Goal: Information Seeking & Learning: Compare options

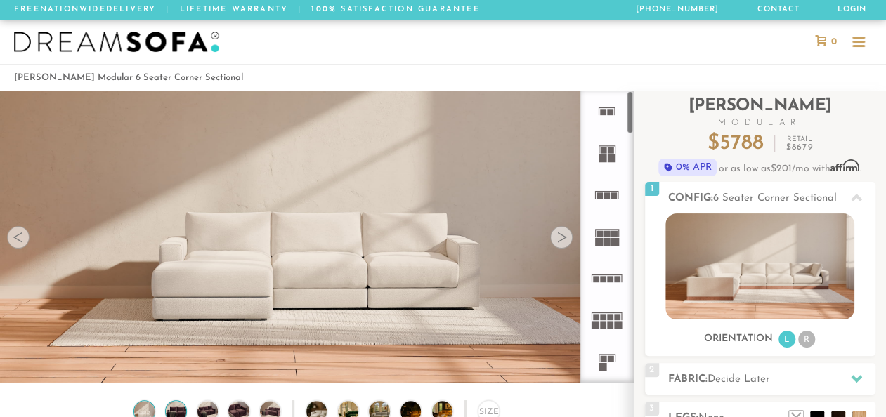
click at [177, 406] on img at bounding box center [176, 411] width 25 height 20
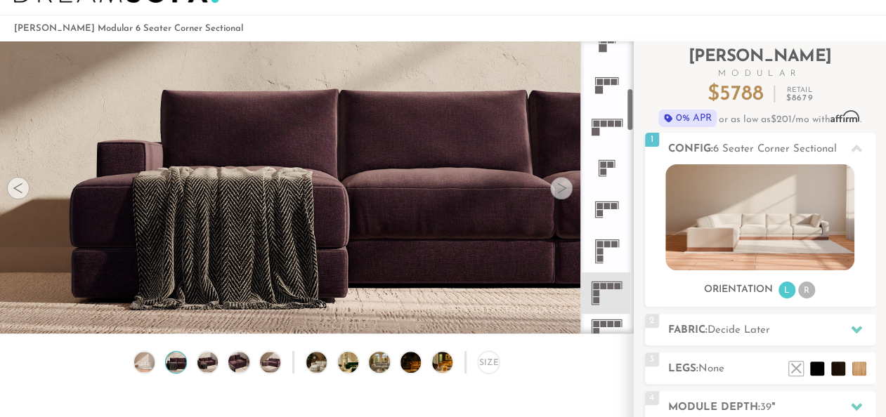
scroll to position [325, 0]
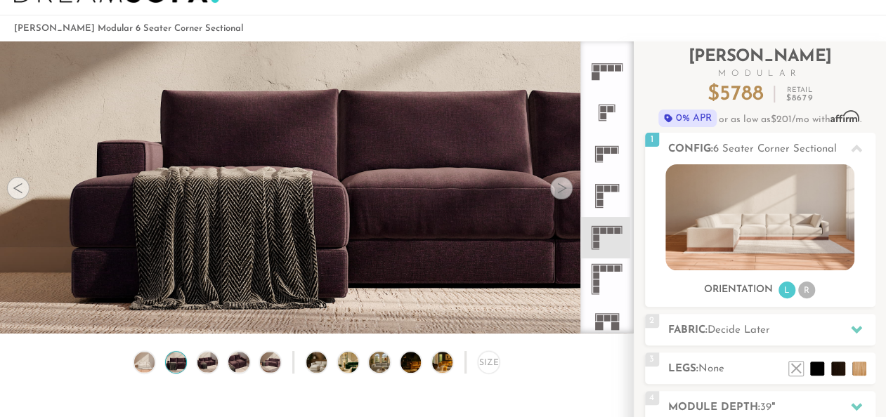
click at [612, 266] on rect at bounding box center [611, 269] width 6 height 6
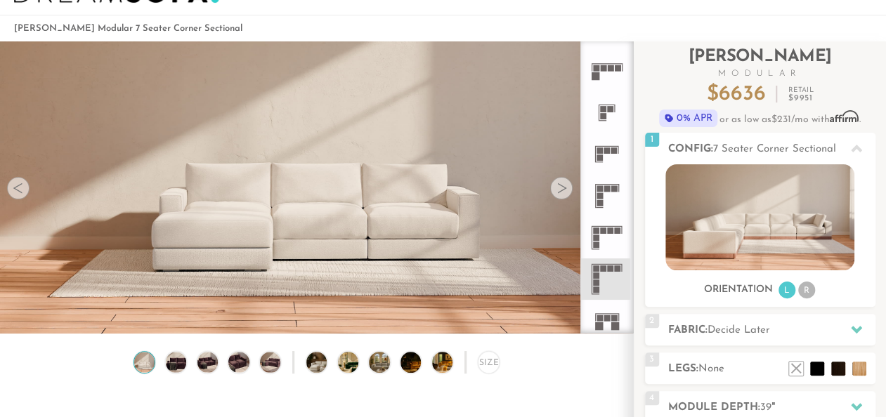
click at [601, 234] on icon at bounding box center [606, 237] width 41 height 41
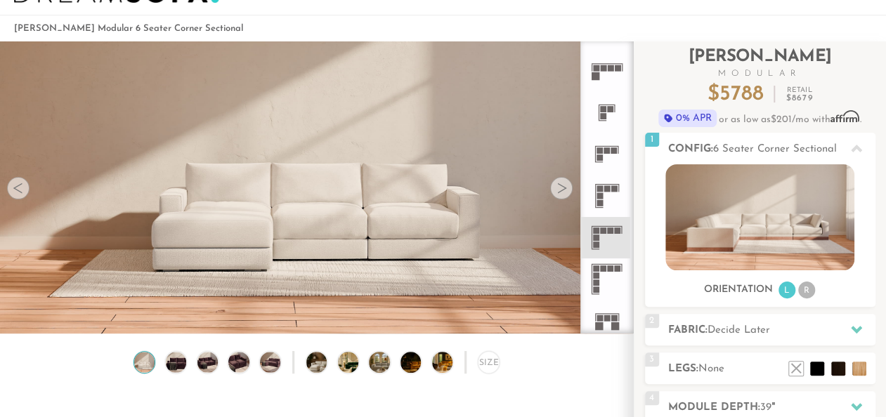
click at [591, 263] on icon at bounding box center [606, 279] width 41 height 41
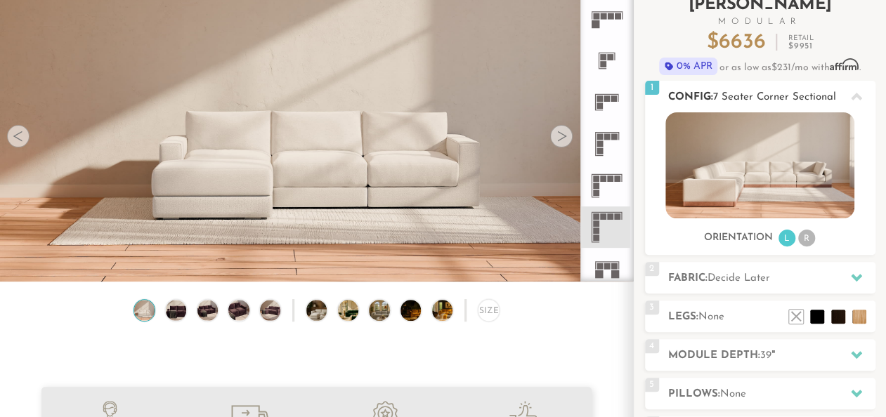
scroll to position [96, 0]
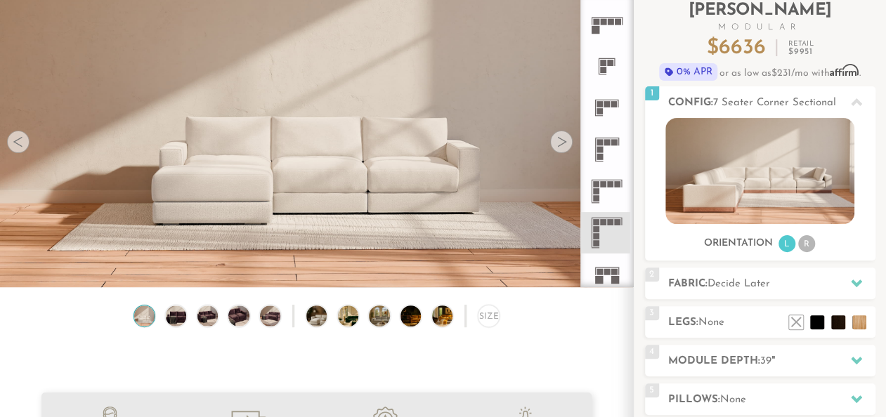
click at [223, 327] on div "Size" at bounding box center [316, 319] width 633 height 29
click at [218, 323] on img at bounding box center [207, 316] width 25 height 20
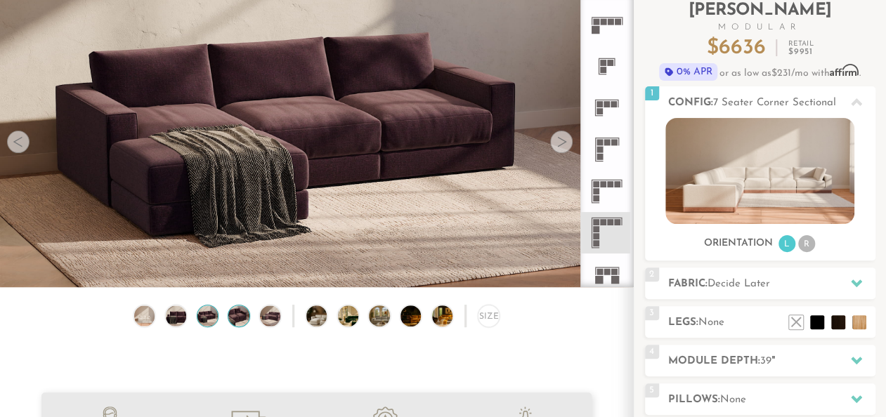
click at [241, 320] on img at bounding box center [238, 316] width 25 height 20
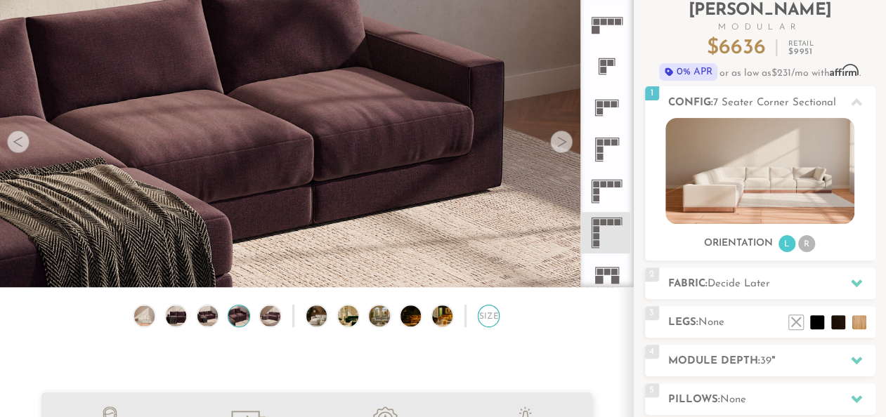
click at [483, 320] on div "Size" at bounding box center [489, 316] width 22 height 22
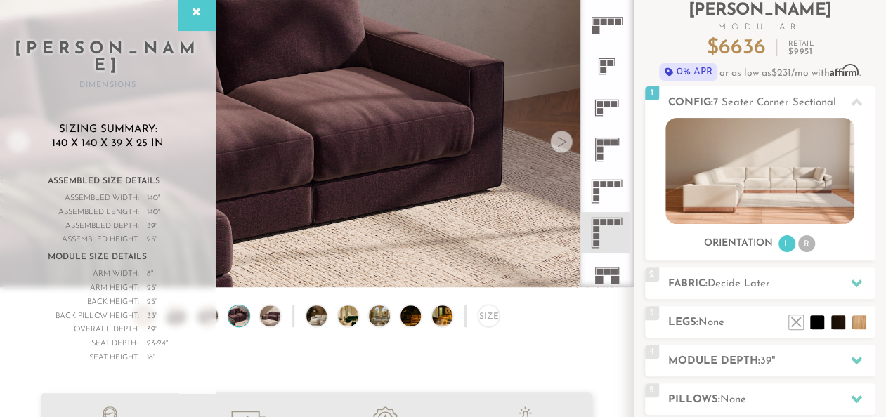
click at [601, 183] on rect at bounding box center [603, 184] width 6 height 6
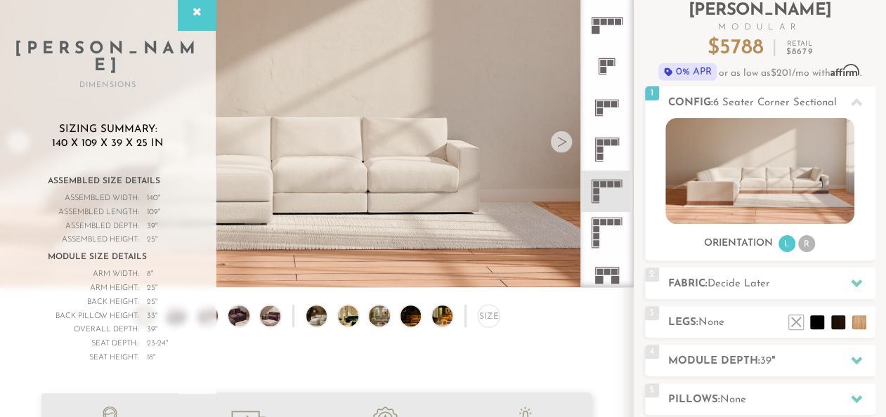
click at [609, 218] on rect at bounding box center [606, 218] width 31 height 1
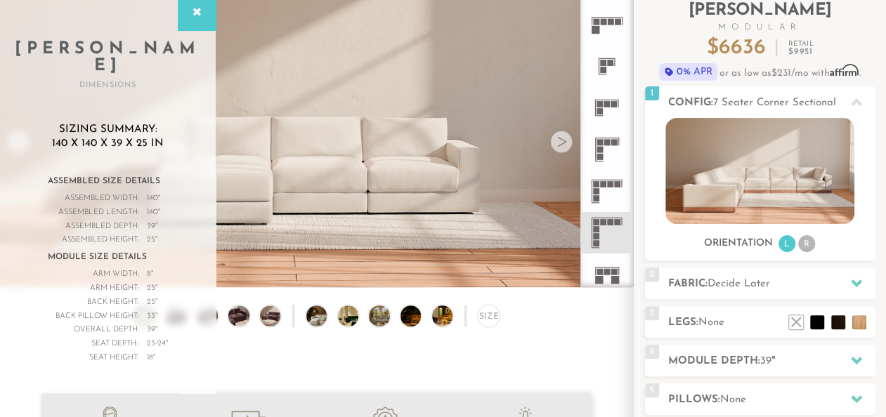
click at [606, 187] on icon at bounding box center [606, 191] width 41 height 41
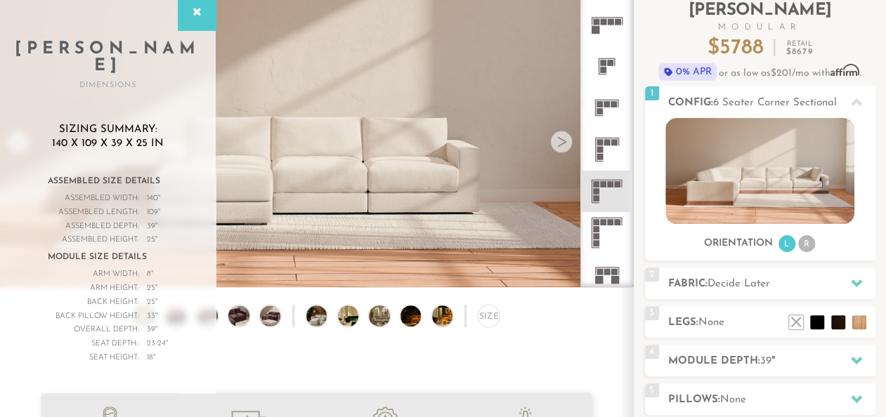
click at [598, 214] on icon at bounding box center [606, 232] width 41 height 41
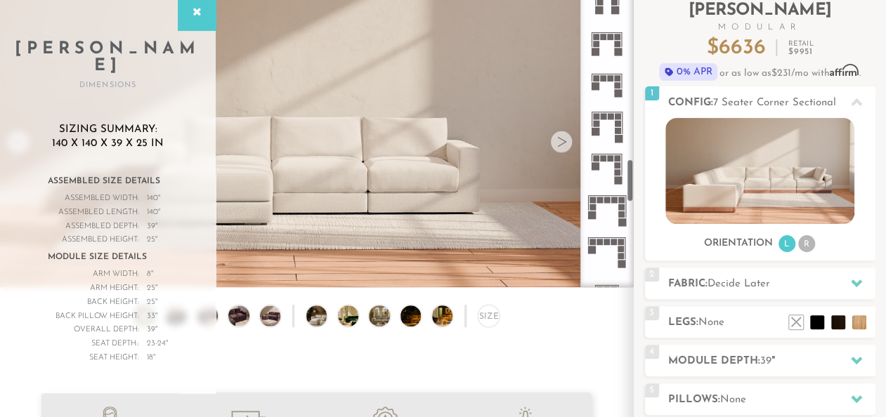
scroll to position [1101, 0]
click at [609, 195] on rect at bounding box center [607, 198] width 6 height 6
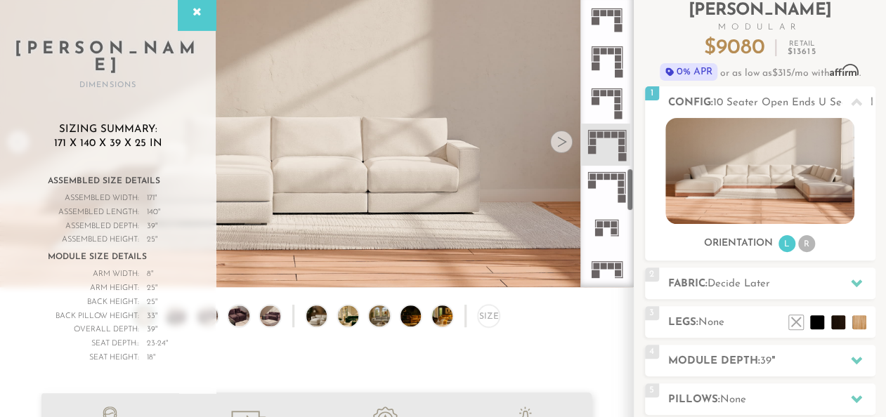
scroll to position [1160, 0]
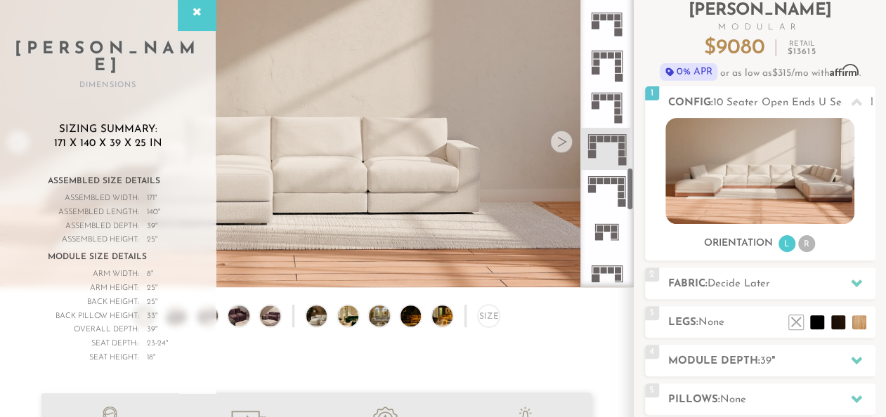
click at [590, 178] on rect at bounding box center [592, 181] width 6 height 6
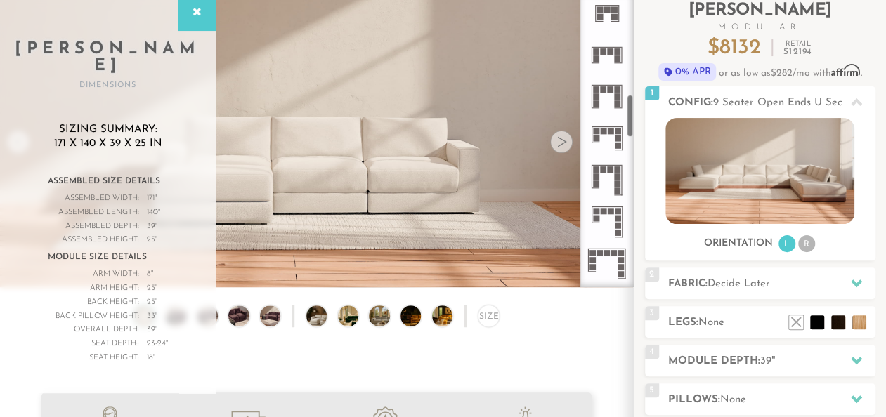
scroll to position [670, 0]
click at [606, 70] on icon at bounding box center [606, 54] width 41 height 41
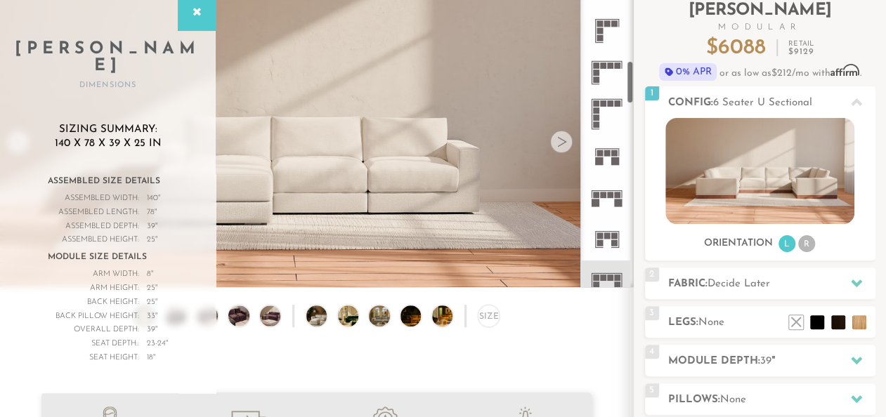
scroll to position [433, 0]
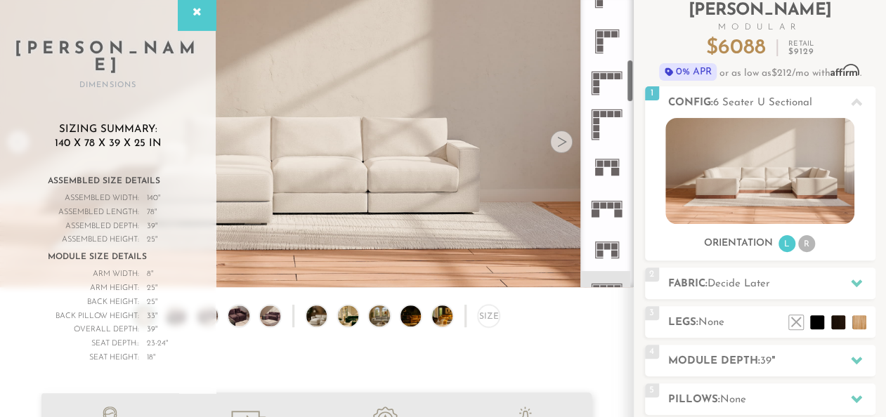
click at [603, 75] on rect at bounding box center [603, 76] width 6 height 6
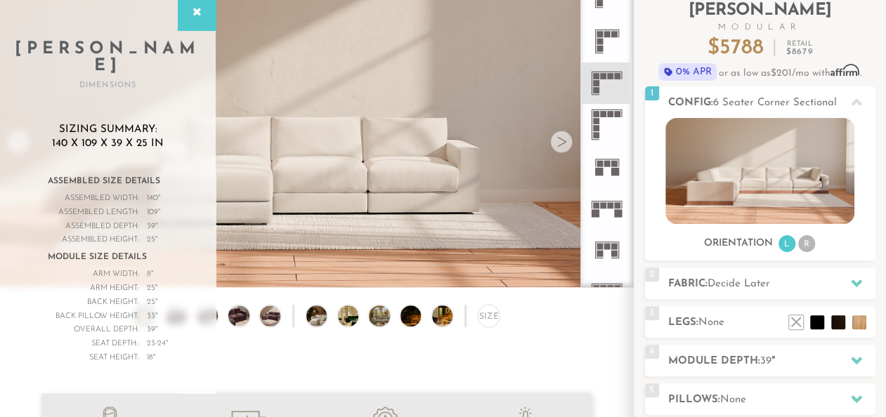
click at [597, 120] on rect at bounding box center [596, 121] width 6 height 6
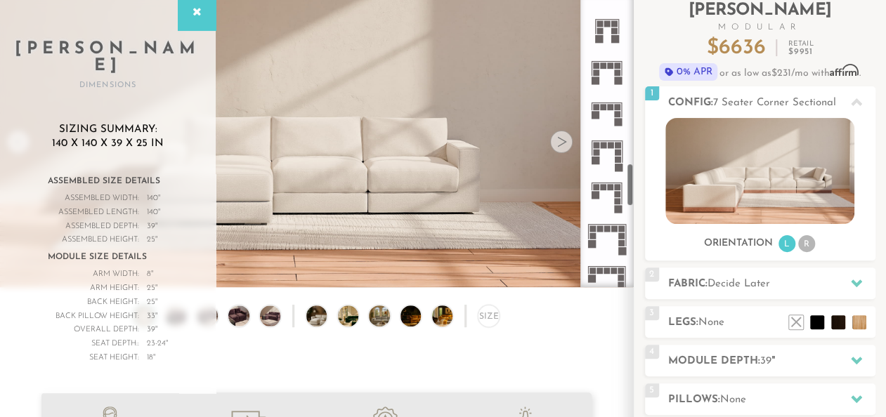
scroll to position [1160, 0]
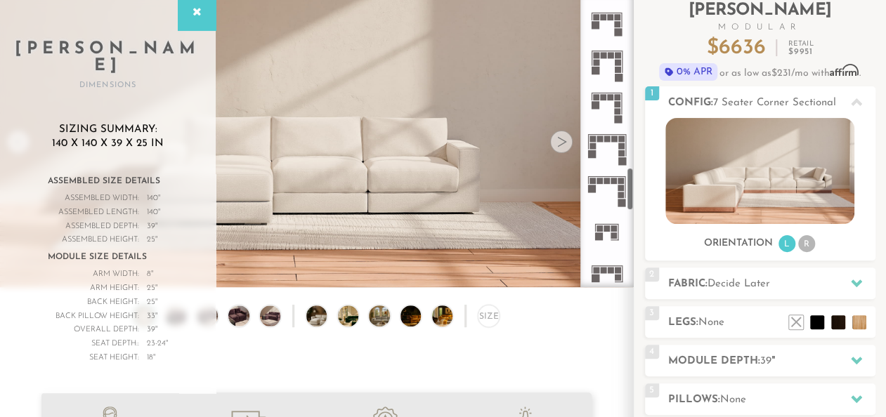
click at [603, 188] on icon at bounding box center [606, 190] width 41 height 41
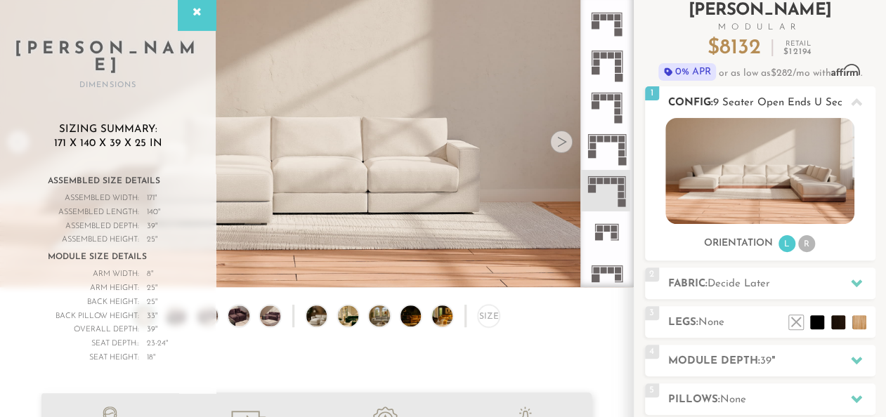
click at [800, 245] on li "R" at bounding box center [806, 243] width 17 height 17
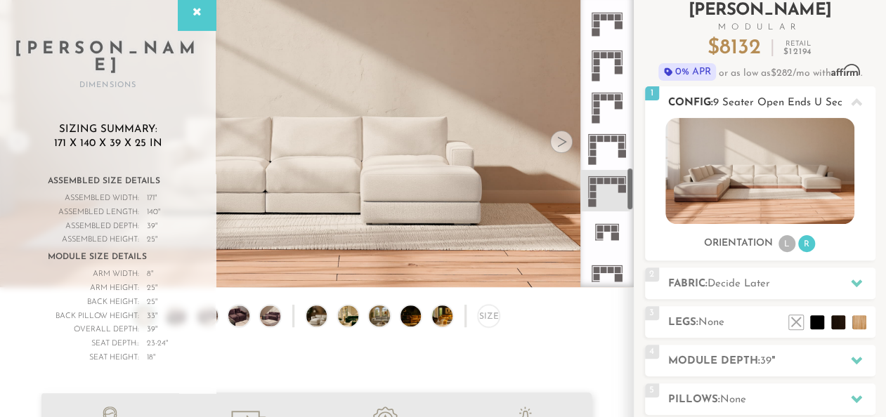
click at [789, 149] on img at bounding box center [759, 171] width 189 height 106
click at [735, 171] on img at bounding box center [759, 171] width 189 height 106
